Goal: Find contact information: Find contact information

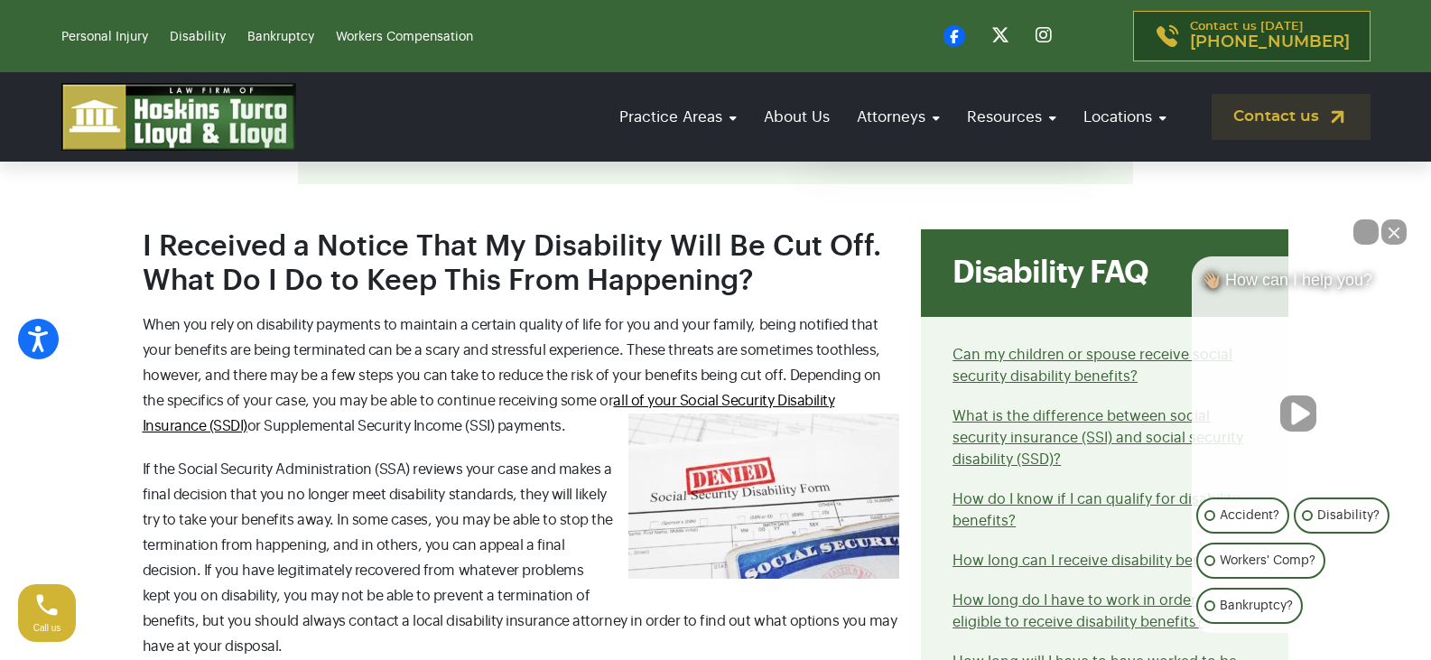
scroll to position [632, 0]
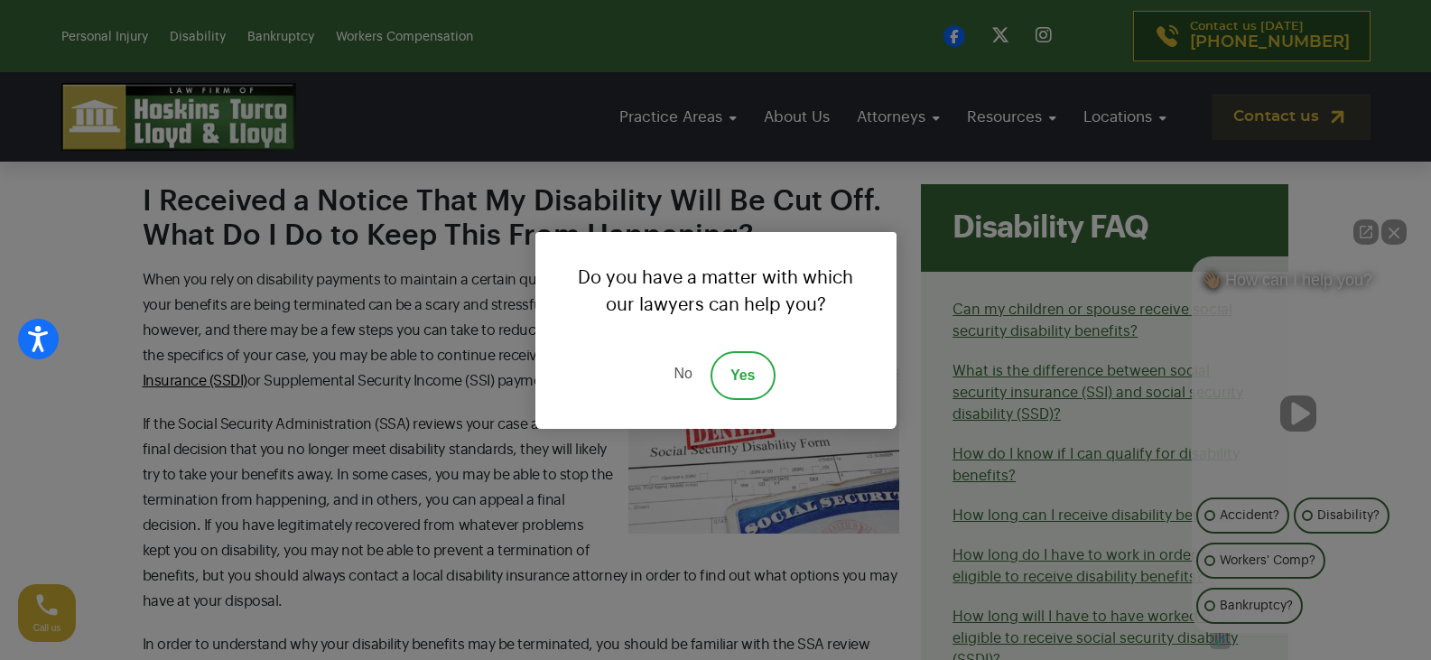
click at [673, 373] on link "No" at bounding box center [683, 375] width 54 height 49
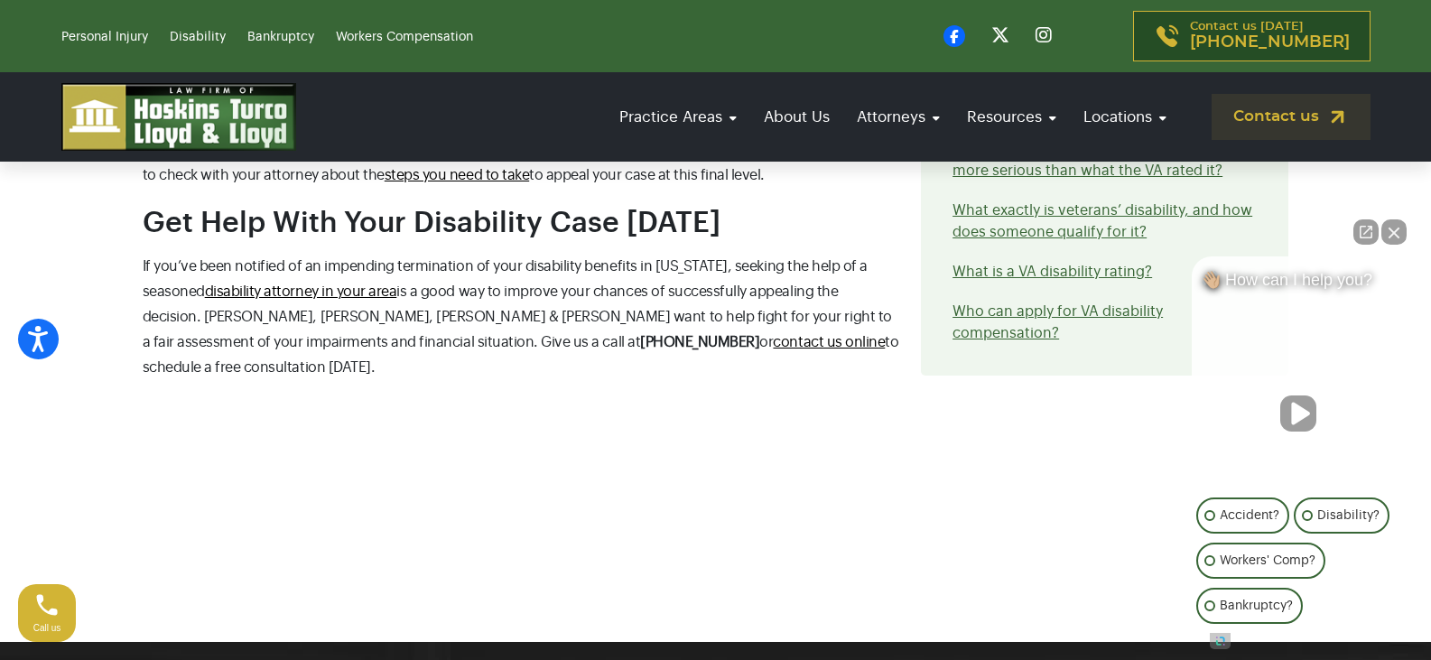
scroll to position [3341, 0]
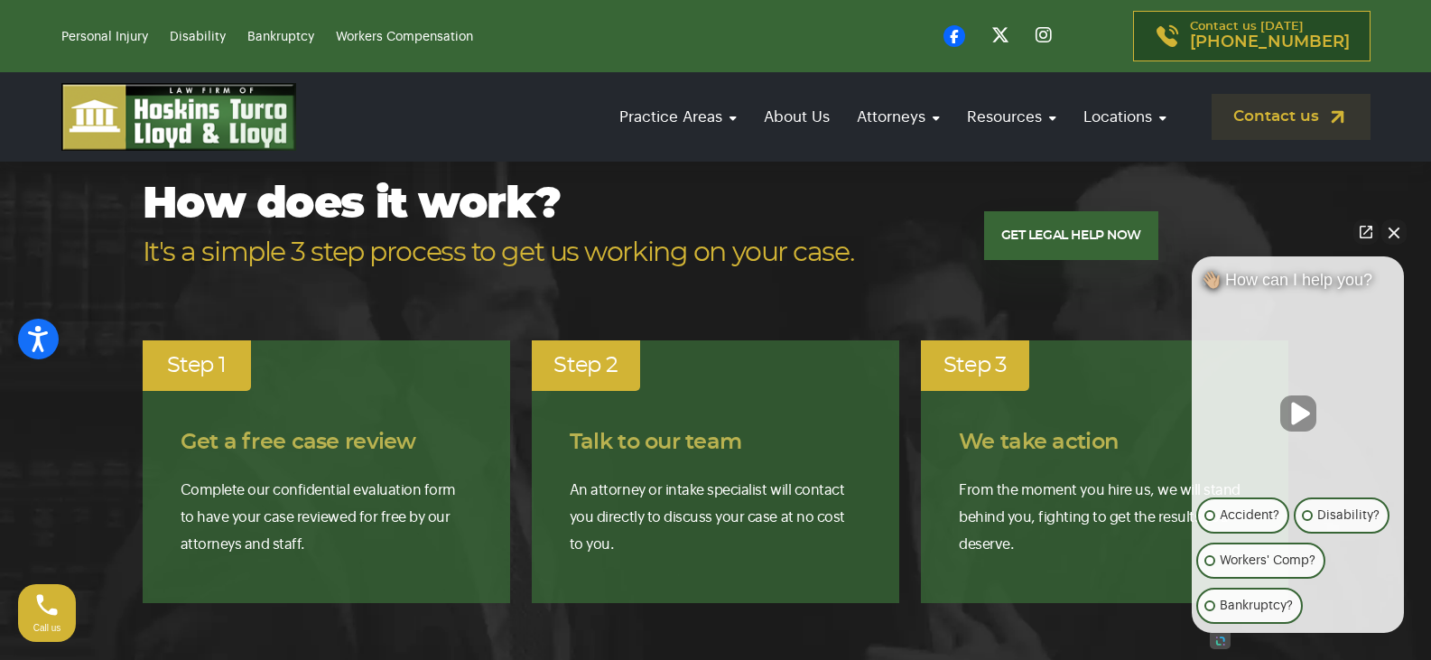
click at [1395, 237] on button "Close Intaker Chat Widget" at bounding box center [1393, 231] width 25 height 25
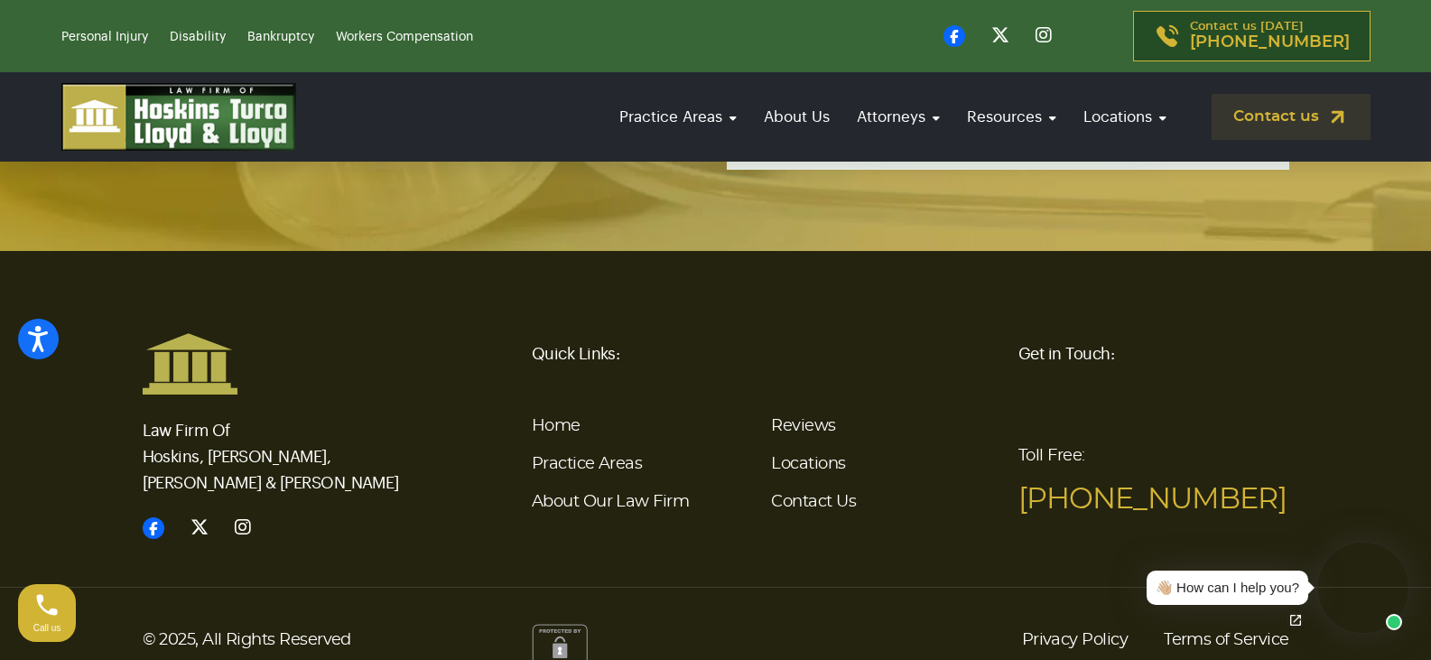
scroll to position [5944, 0]
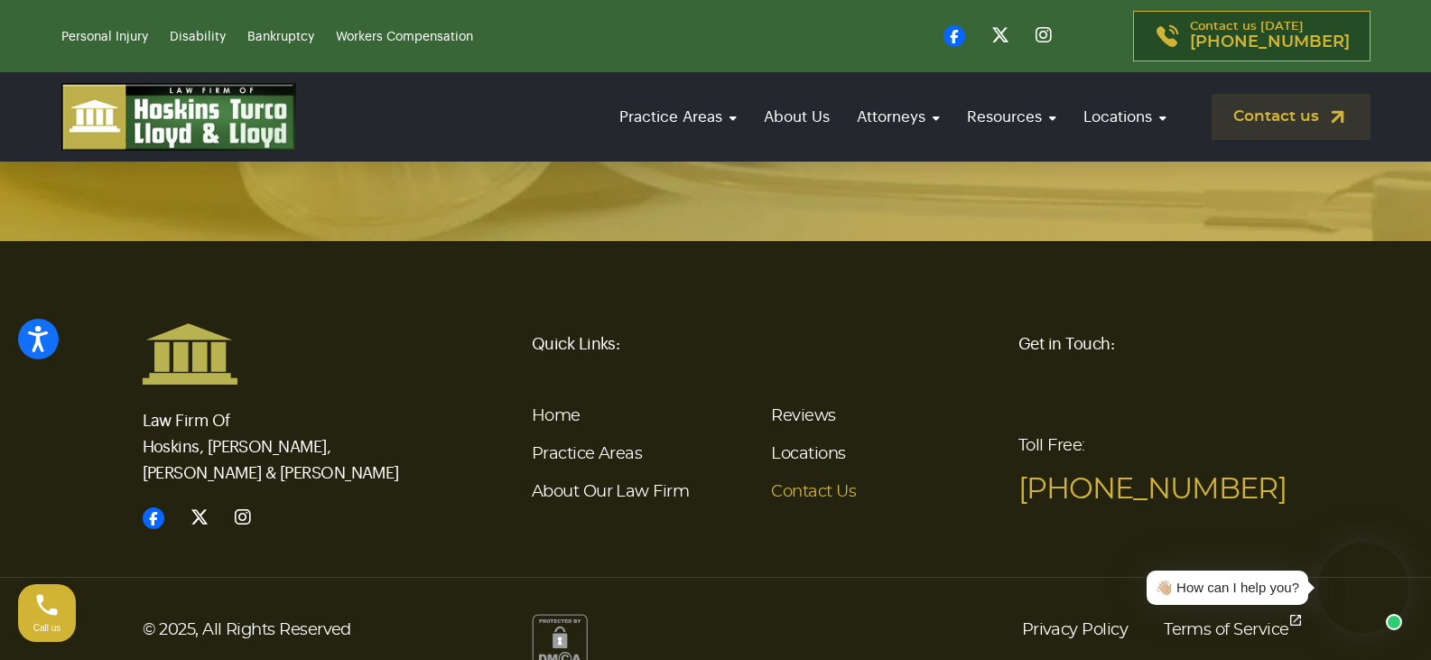
click at [797, 484] on link "Contact Us" at bounding box center [813, 492] width 85 height 16
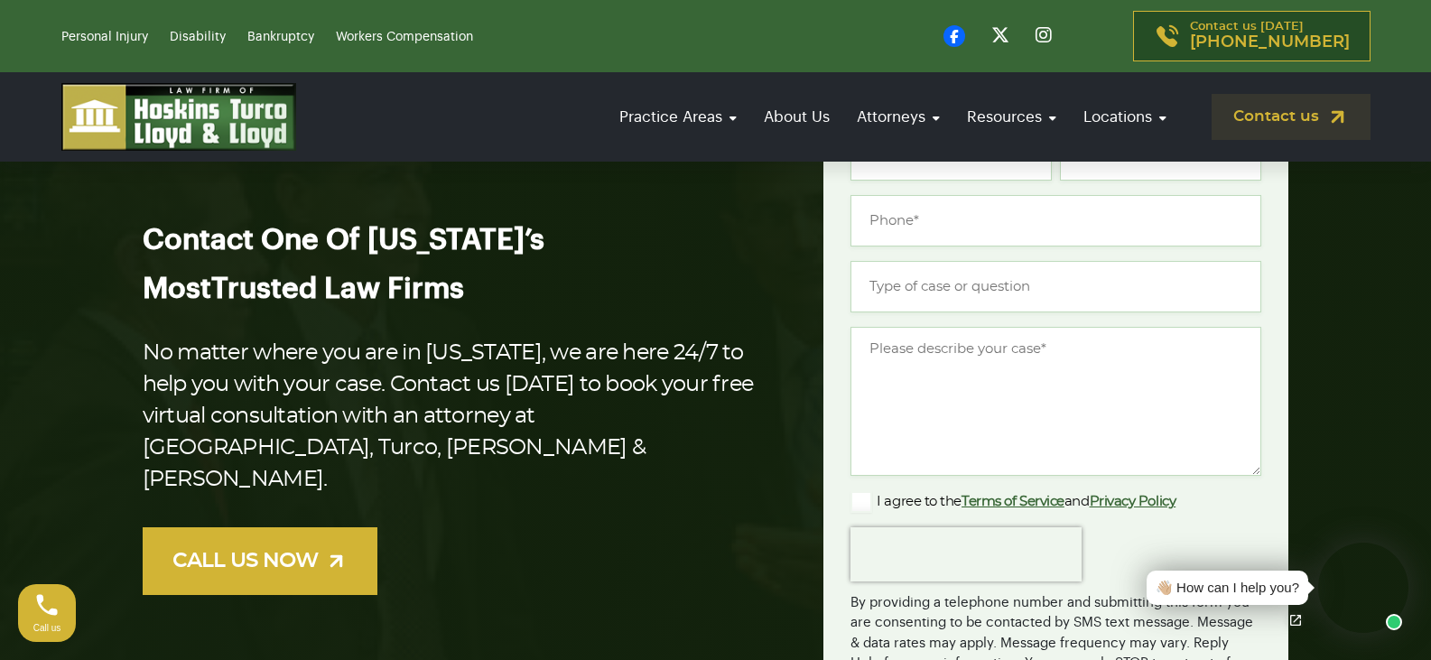
scroll to position [181, 0]
